Goal: Task Accomplishment & Management: Complete application form

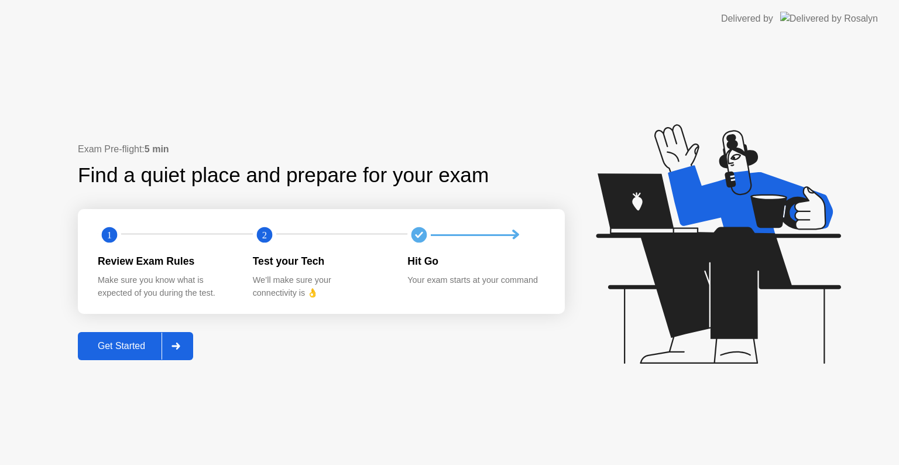
click at [180, 344] on icon at bounding box center [175, 345] width 9 height 7
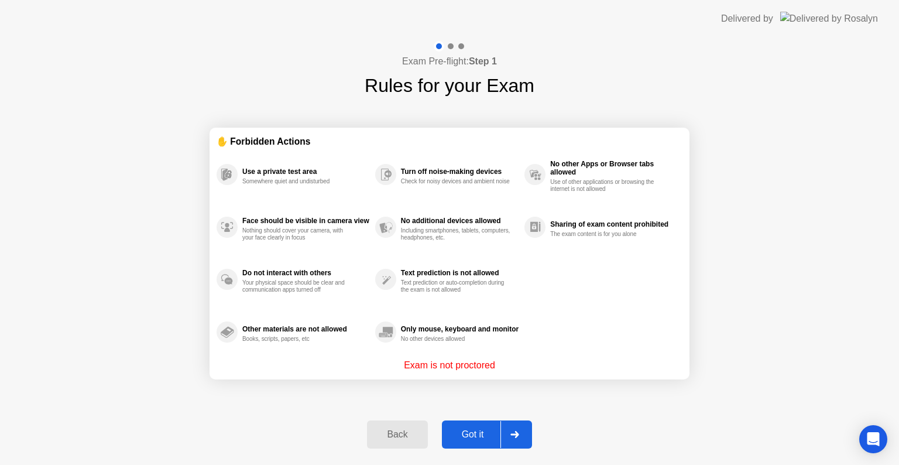
click at [518, 426] on div at bounding box center [514, 434] width 28 height 27
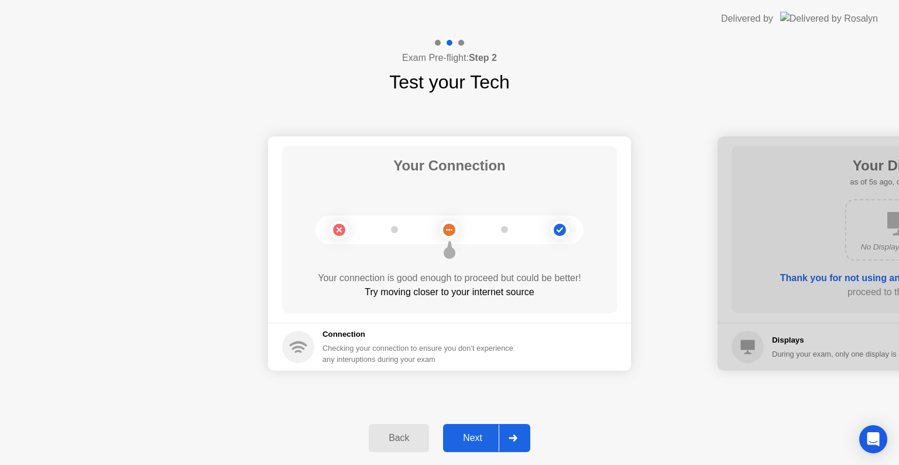
click at [516, 427] on div at bounding box center [512, 437] width 28 height 27
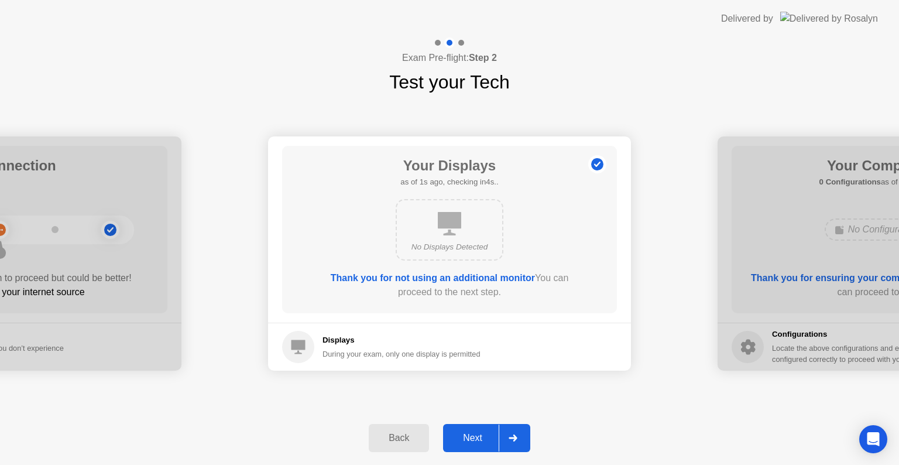
click at [516, 427] on div at bounding box center [512, 437] width 28 height 27
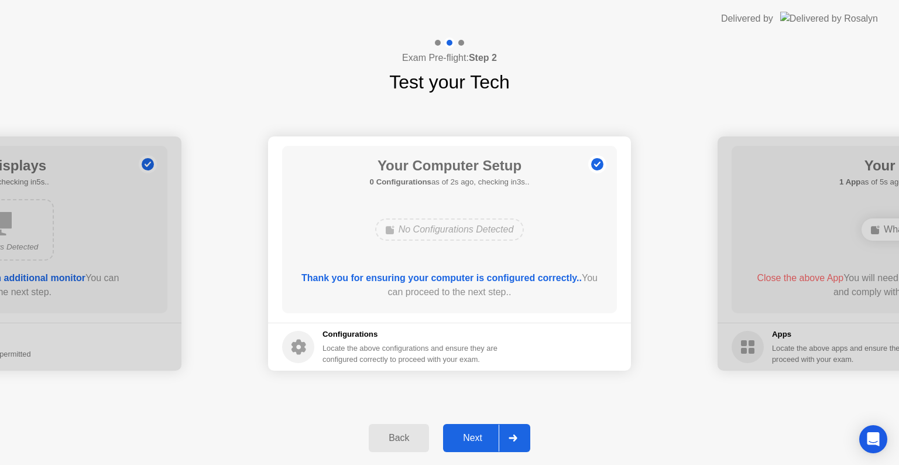
click at [516, 427] on div at bounding box center [512, 437] width 28 height 27
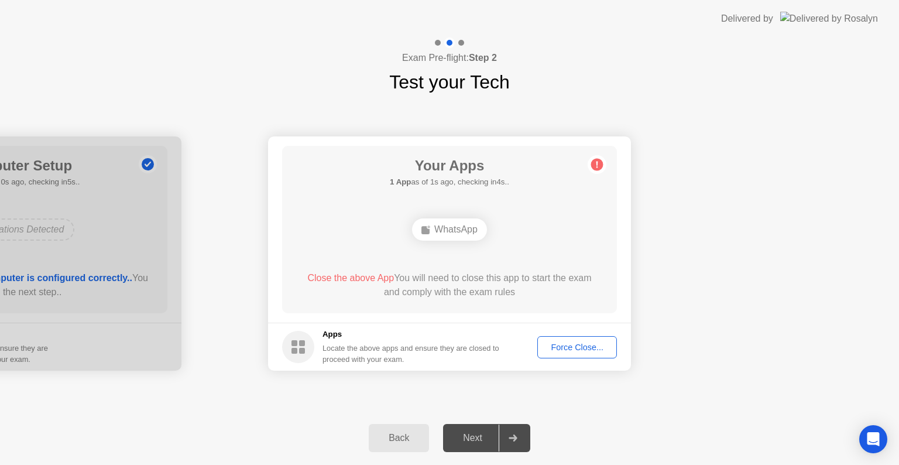
click at [570, 348] on div "Force Close..." at bounding box center [576, 346] width 71 height 9
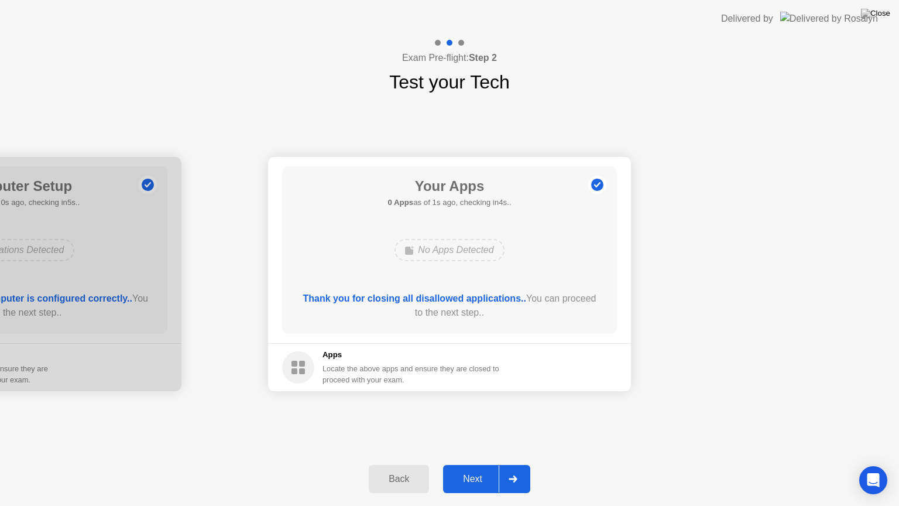
click at [508, 464] on div at bounding box center [512, 478] width 28 height 27
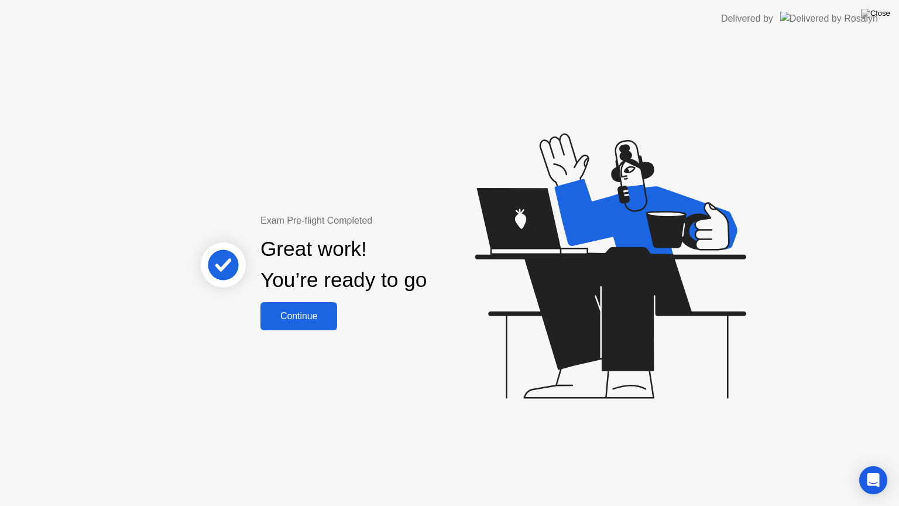
click at [286, 315] on div "Continue" at bounding box center [299, 316] width 70 height 11
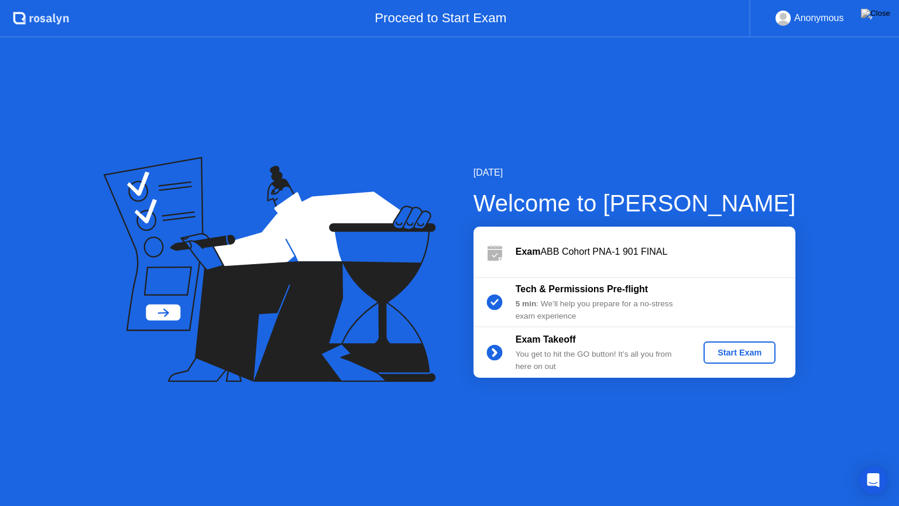
click at [744, 353] on div "Start Exam" at bounding box center [739, 352] width 63 height 9
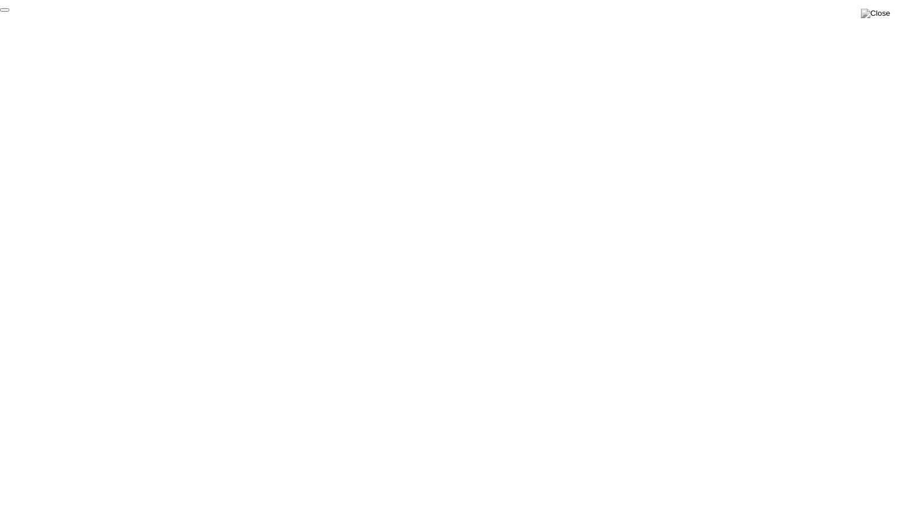
click div "End Proctoring Session"
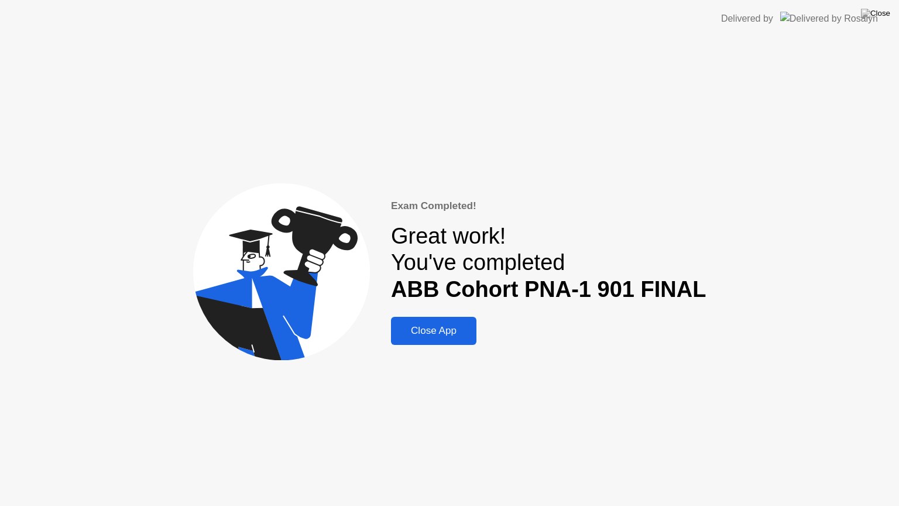
click at [418, 338] on button "Close App" at bounding box center [433, 331] width 85 height 28
